Goal: Register for event/course

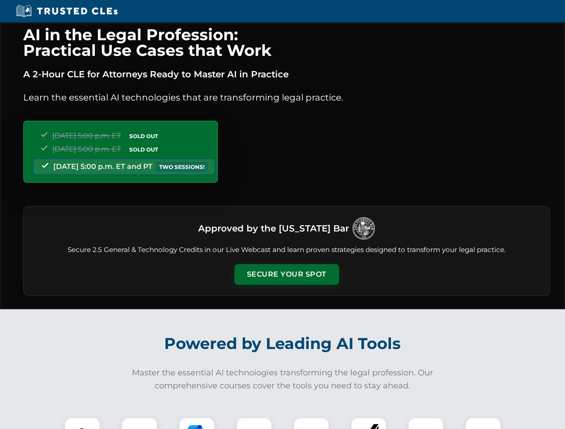
click at [286, 275] on button "Secure Your Spot" at bounding box center [286, 274] width 105 height 21
click at [82, 424] on img at bounding box center [82, 436] width 26 height 26
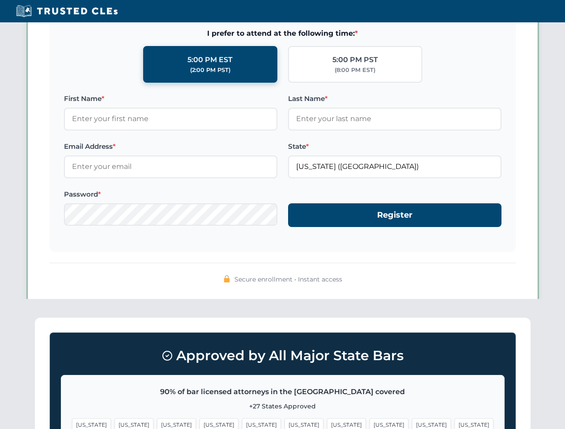
click at [327, 424] on span "[US_STATE]" at bounding box center [346, 425] width 39 height 13
click at [412, 424] on span "[US_STATE]" at bounding box center [431, 425] width 39 height 13
